Goal: Task Accomplishment & Management: Complete application form

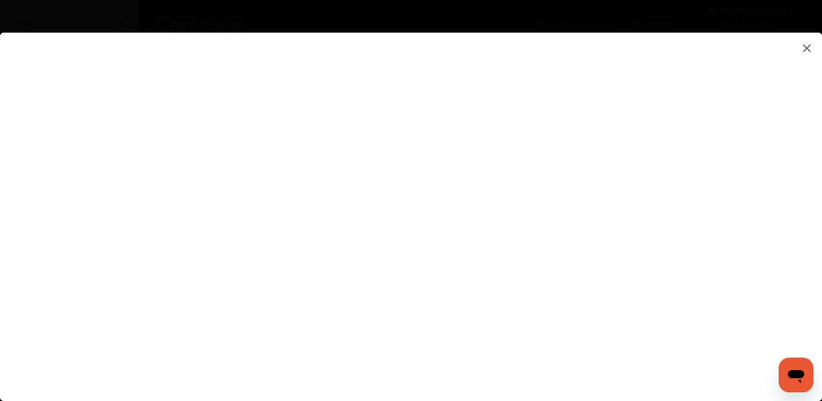
click at [499, 333] on flutter-view at bounding box center [411, 206] width 822 height 347
type input "**********"
click at [534, 266] on flutter-view at bounding box center [411, 206] width 822 height 347
click at [705, 147] on flutter-view at bounding box center [411, 206] width 822 height 347
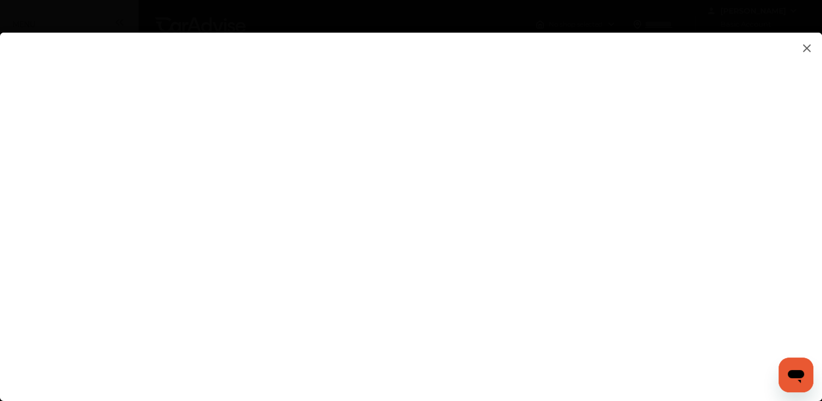
click at [710, 206] on flutter-view at bounding box center [411, 206] width 822 height 347
click at [713, 311] on flutter-view at bounding box center [411, 206] width 822 height 347
